Goal: Information Seeking & Learning: Learn about a topic

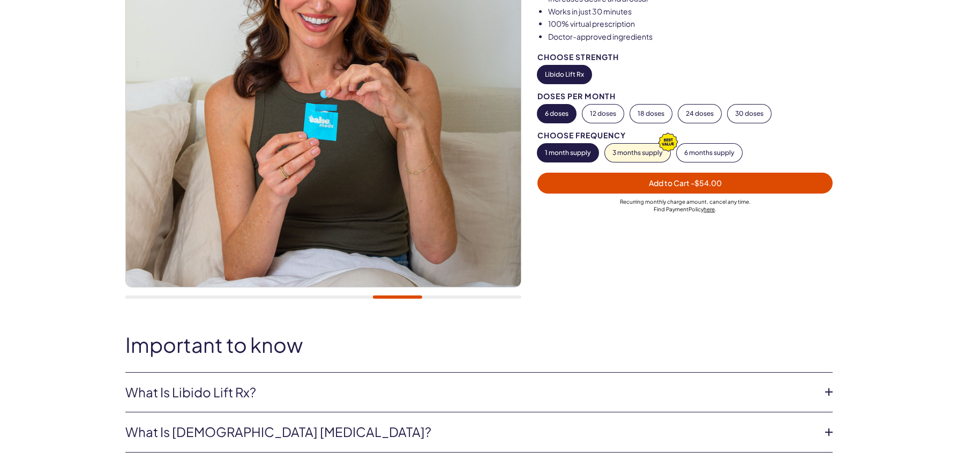
scroll to position [268, 0]
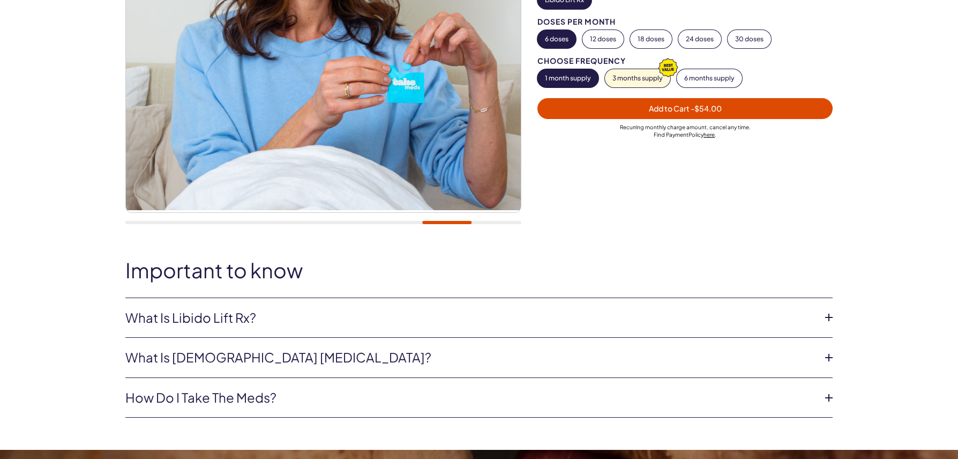
click at [300, 314] on link "What is Libido Lift Rx?" at bounding box center [470, 318] width 690 height 18
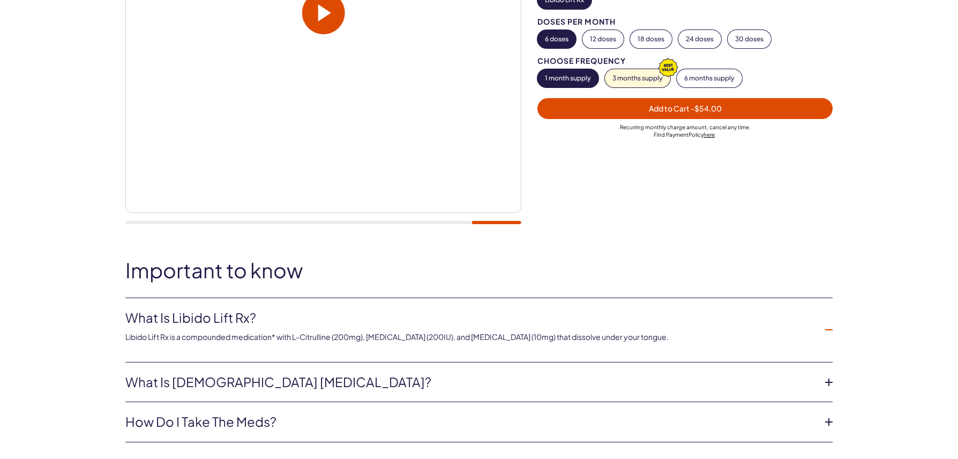
click at [179, 378] on link "What is female sexual dysfunction?" at bounding box center [470, 382] width 690 height 18
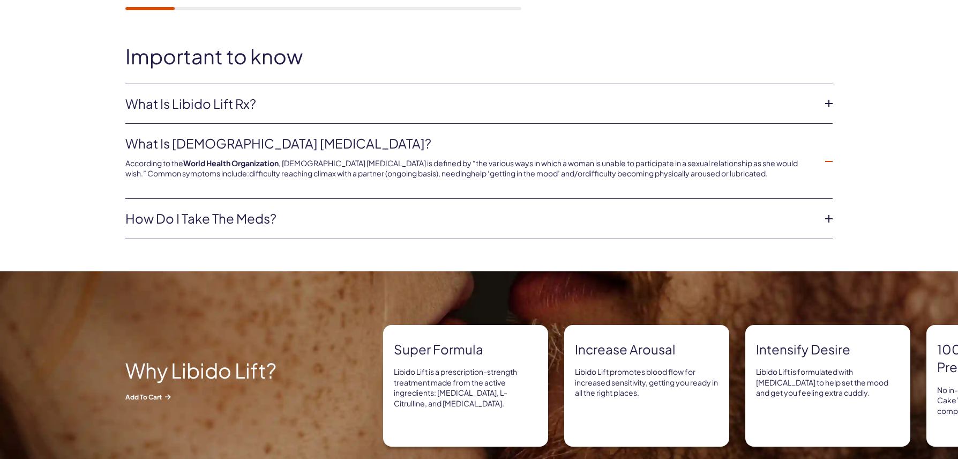
scroll to position [482, 0]
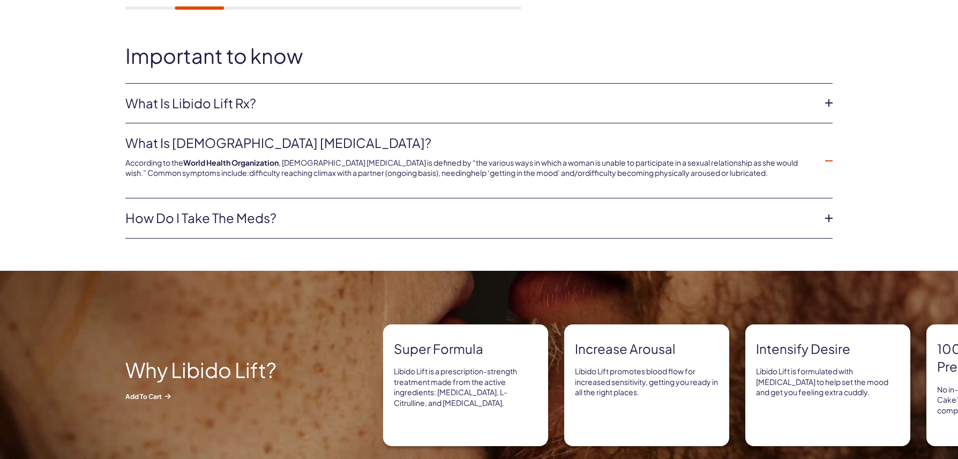
click at [251, 217] on link "How do I take the meds?" at bounding box center [470, 218] width 690 height 18
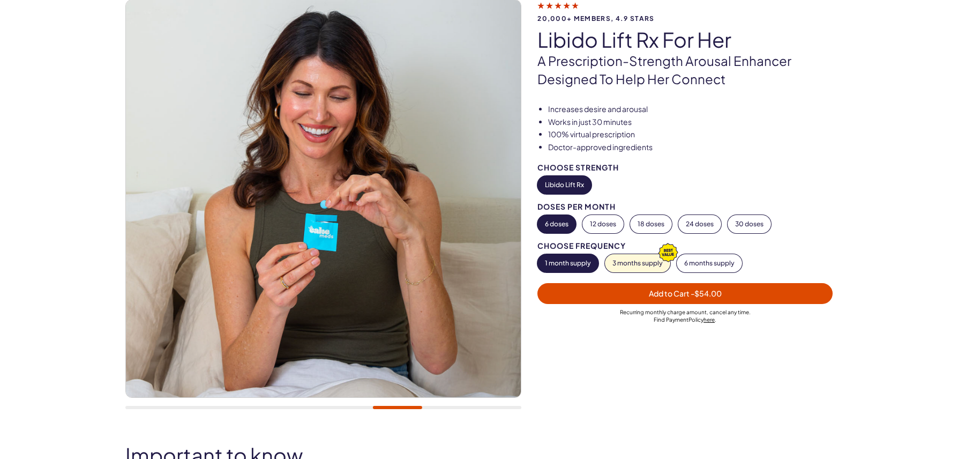
scroll to position [0, 0]
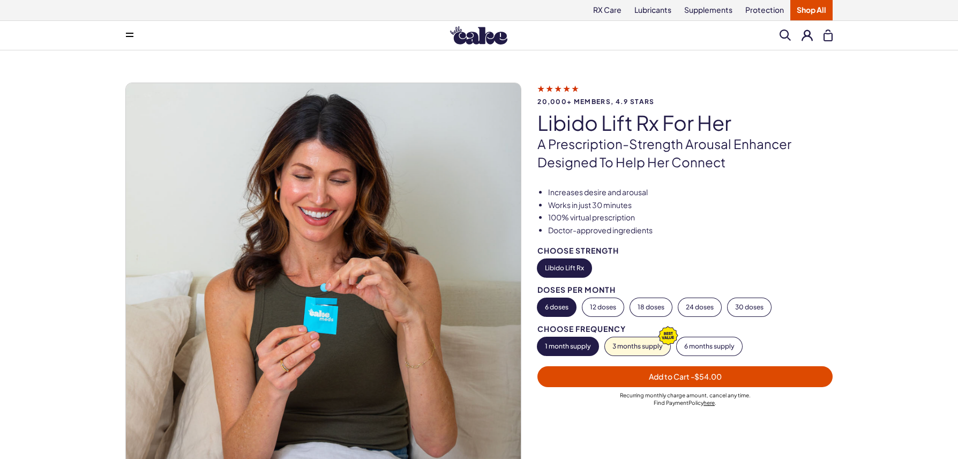
click at [129, 39] on button at bounding box center [129, 35] width 21 height 21
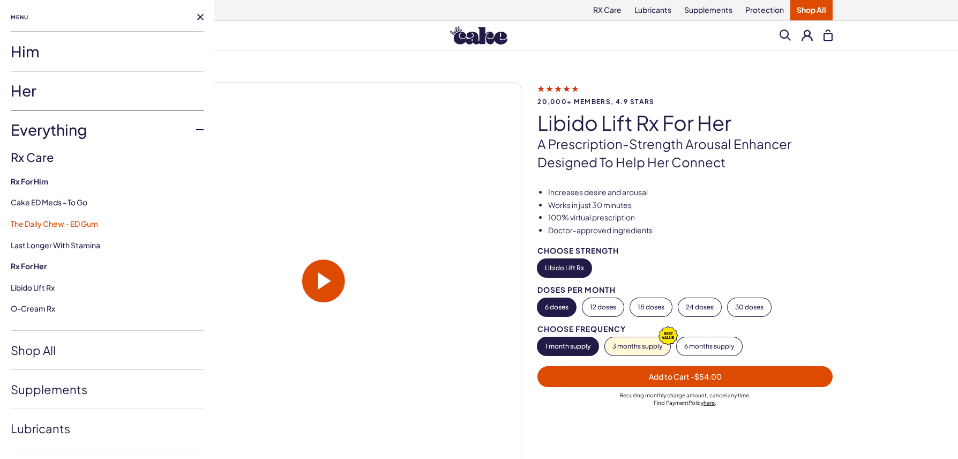
click at [58, 222] on link "The Daily Chew - ED Gum" at bounding box center [54, 224] width 87 height 10
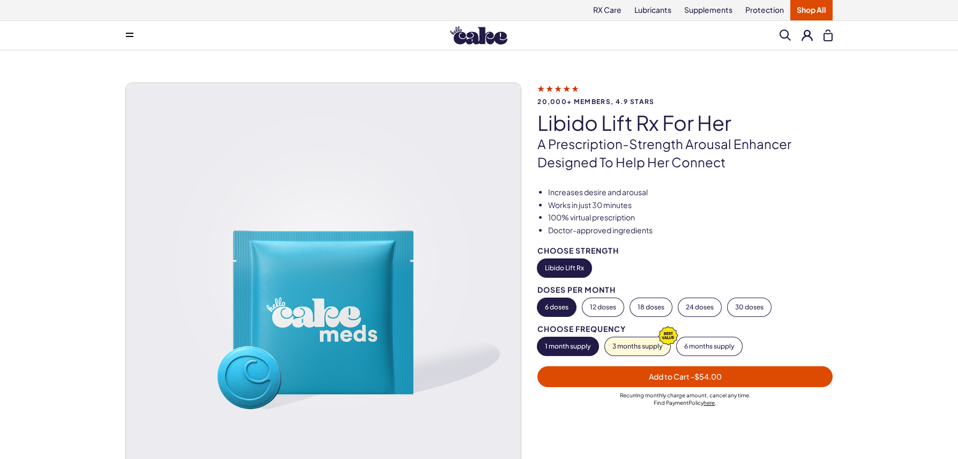
drag, startPoint x: 14, startPoint y: 3, endPoint x: 131, endPoint y: 32, distance: 120.2
click at [131, 32] on button at bounding box center [129, 35] width 21 height 21
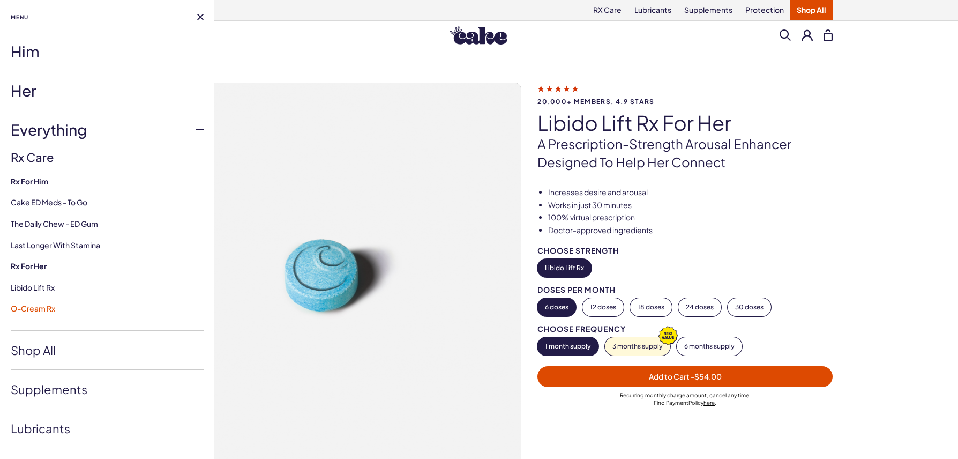
click at [27, 308] on link "O-Cream Rx" at bounding box center [33, 308] width 44 height 10
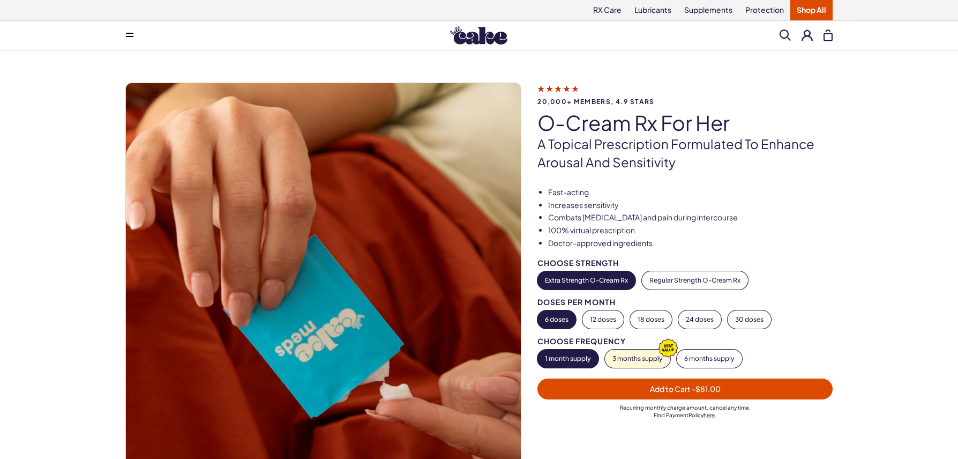
click at [545, 87] on icon at bounding box center [557, 87] width 41 height 11
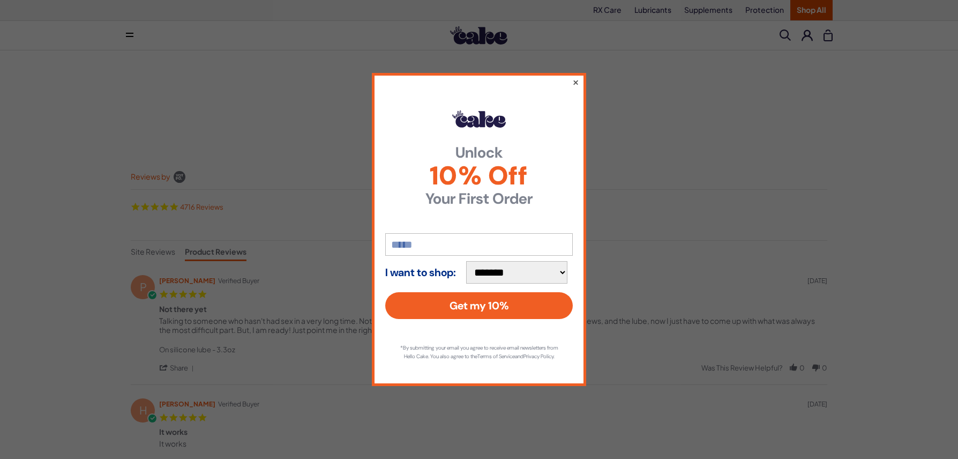
click at [579, 76] on button "×" at bounding box center [575, 82] width 7 height 13
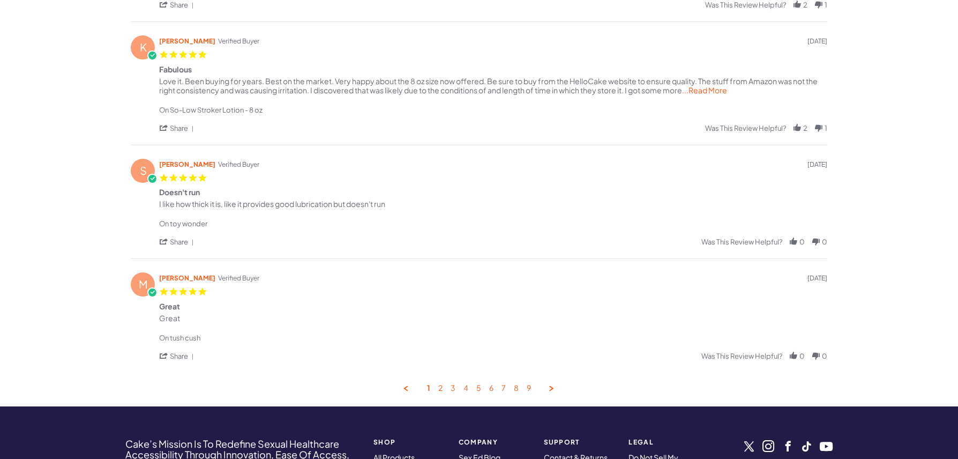
scroll to position [536, 0]
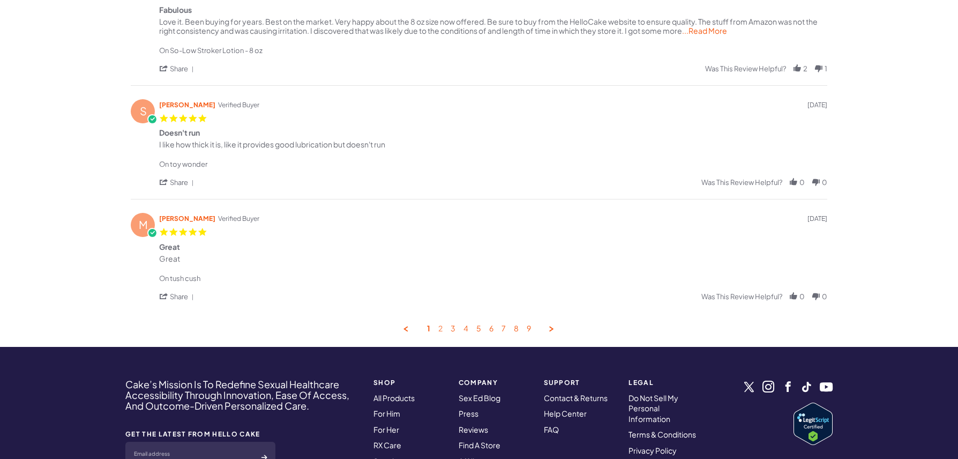
click at [438, 327] on link "2" at bounding box center [440, 329] width 4 height 10
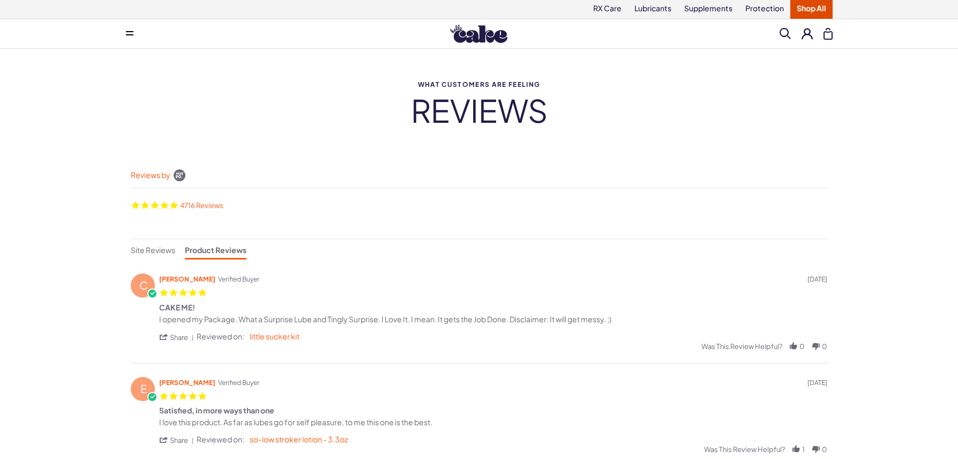
scroll to position [0, 0]
